Goal: Find specific page/section: Find specific page/section

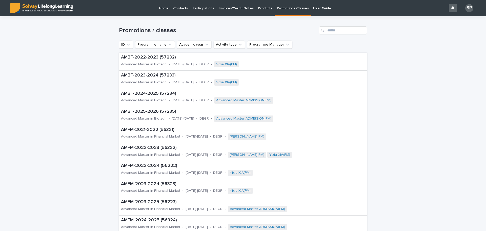
click at [179, 8] on p "Contacts" at bounding box center [180, 5] width 15 height 11
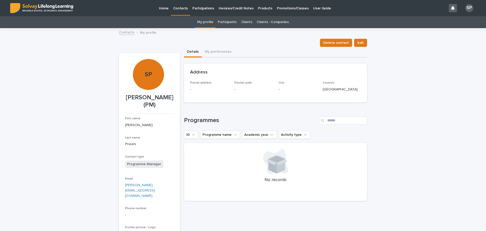
click at [245, 22] on link "Clients" at bounding box center [246, 22] width 11 height 12
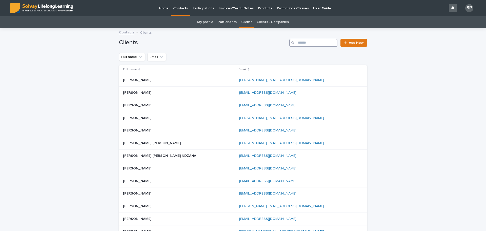
click at [315, 41] on input "Search" at bounding box center [313, 43] width 48 height 8
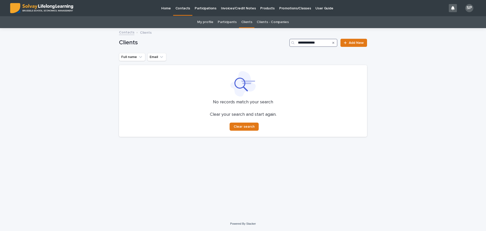
type input "**********"
